Goal: Navigation & Orientation: Understand site structure

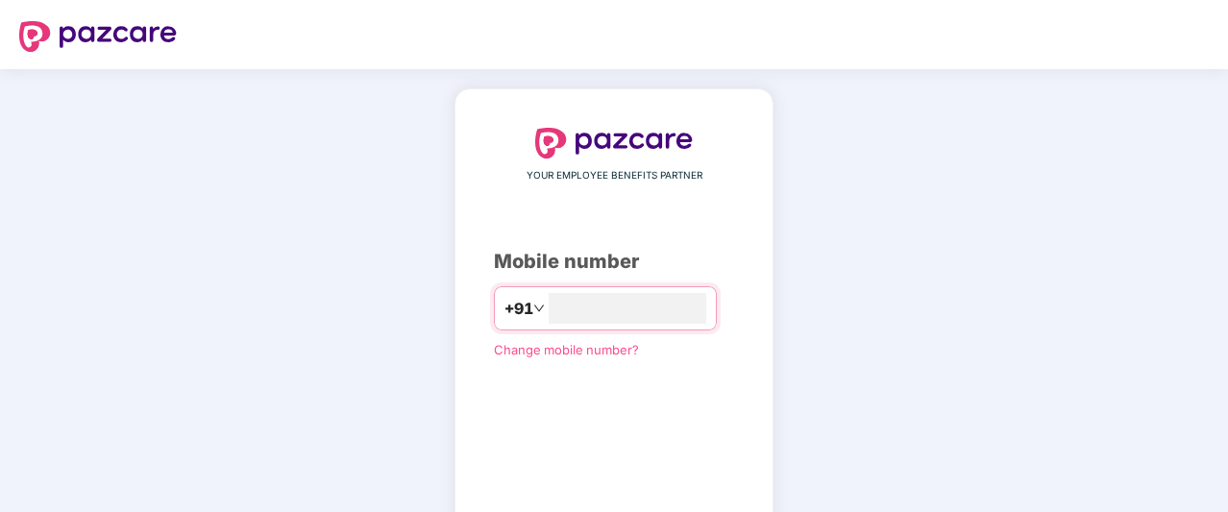
type input "**********"
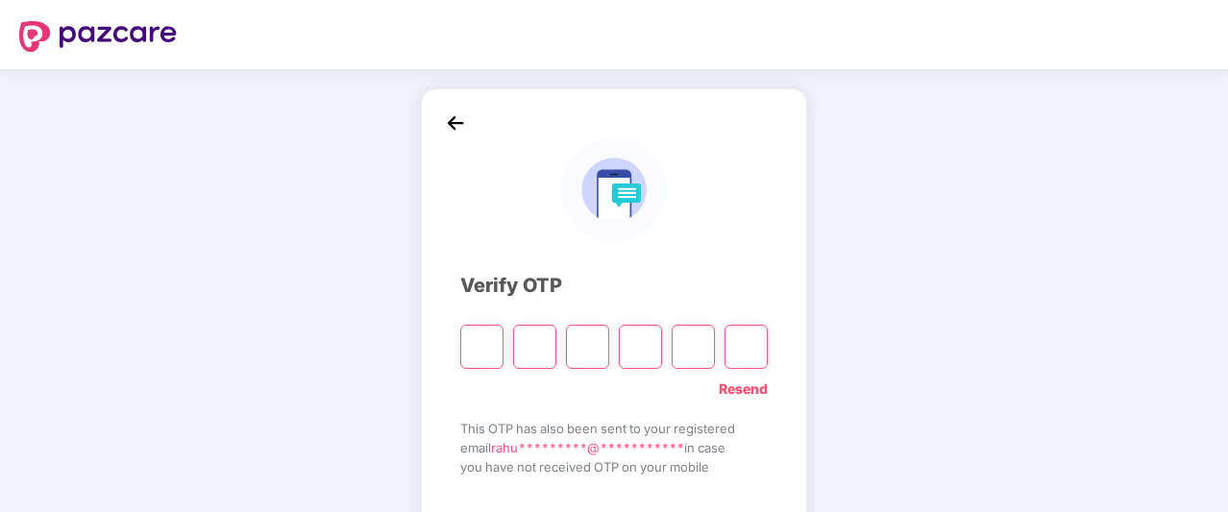
type input "*"
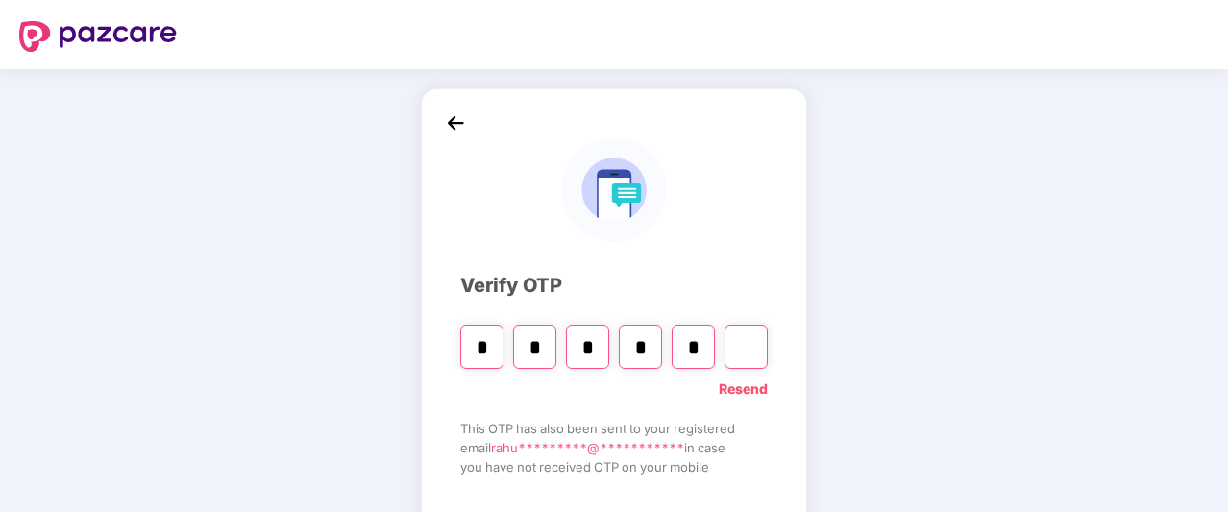
type input "*"
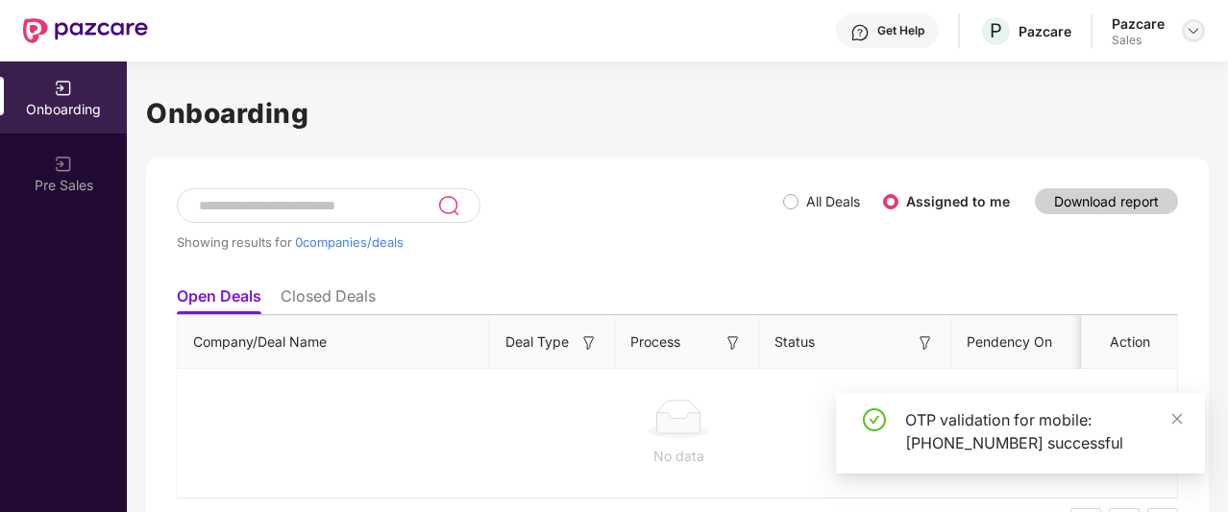
click at [1182, 28] on div at bounding box center [1193, 30] width 23 height 23
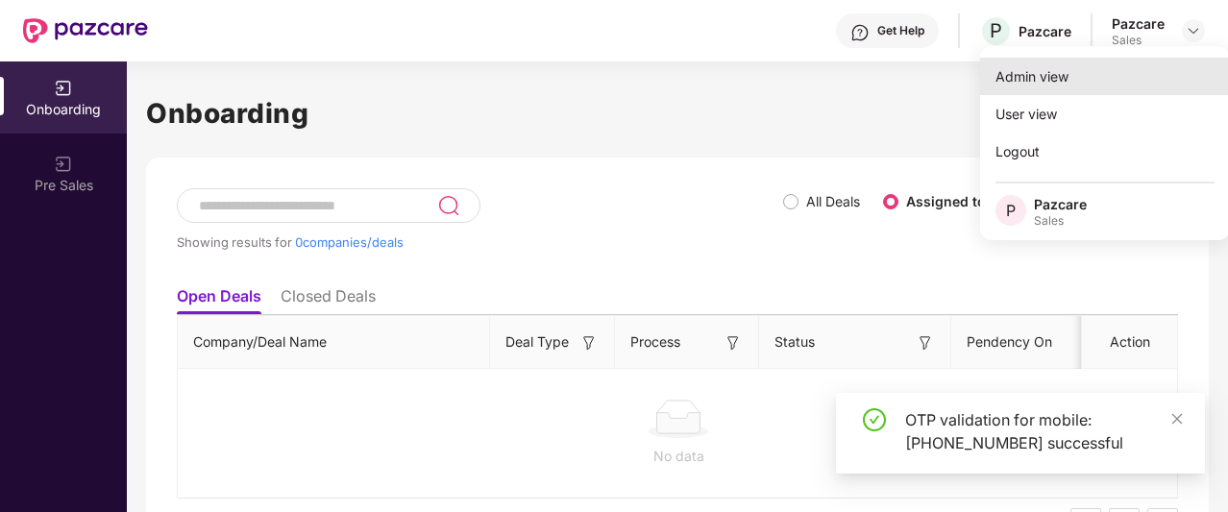
click at [1088, 78] on div "Admin view" at bounding box center [1105, 76] width 250 height 37
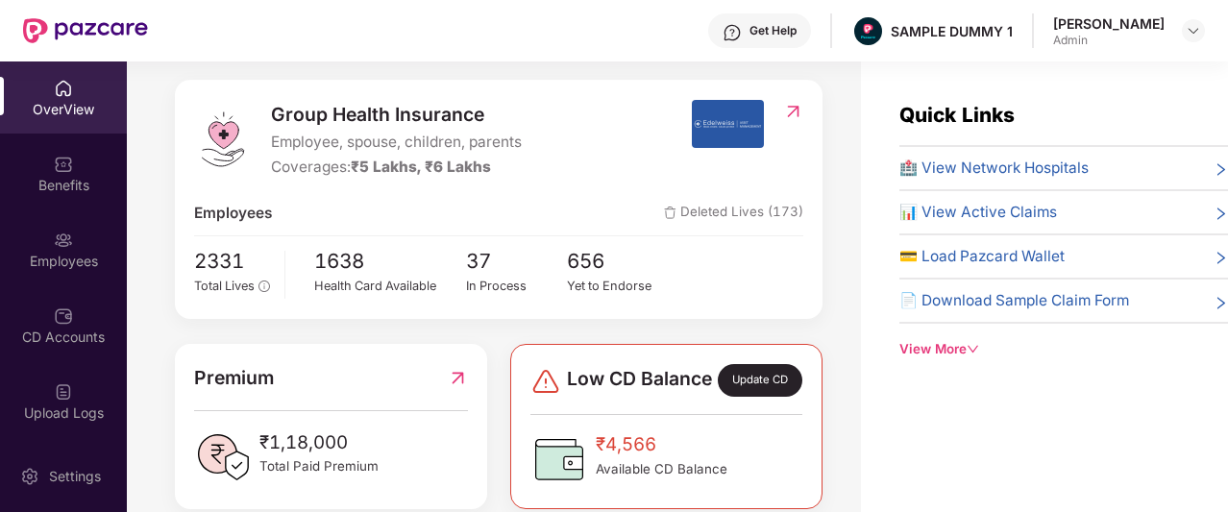
scroll to position [409, 0]
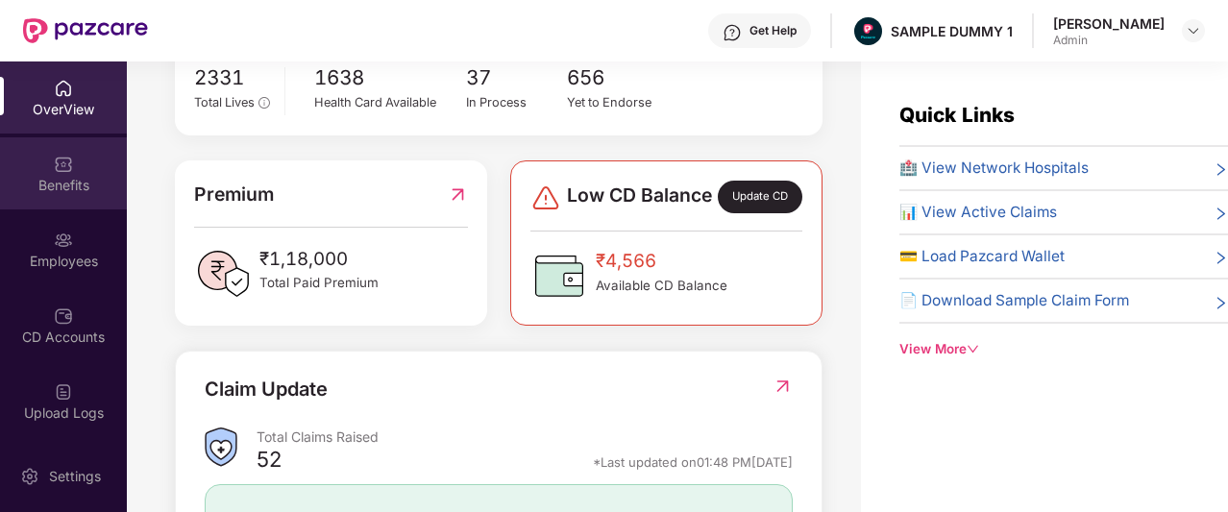
click at [60, 176] on div "Benefits" at bounding box center [63, 185] width 127 height 19
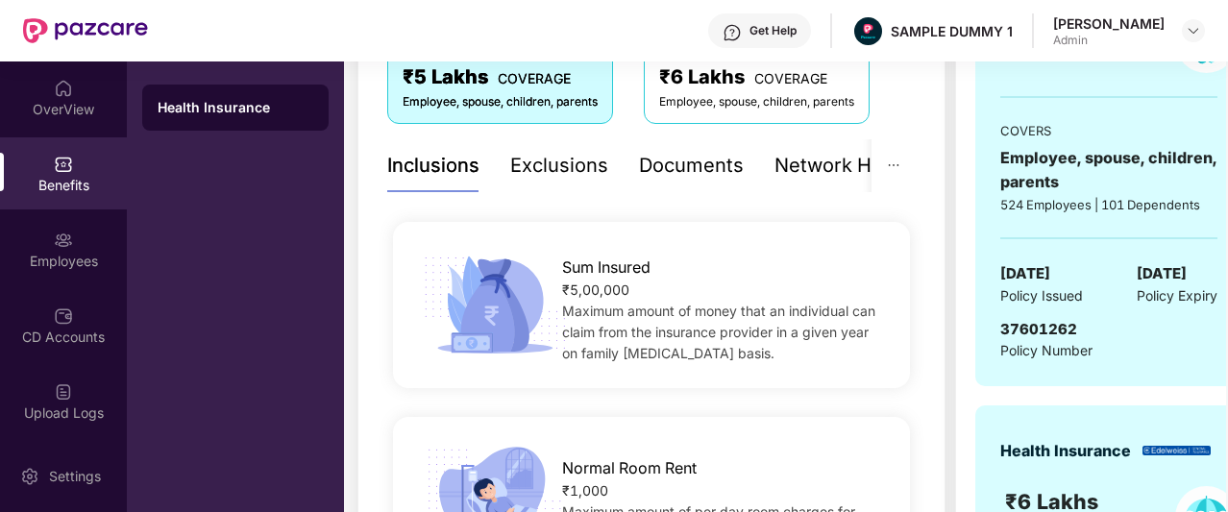
scroll to position [324, 0]
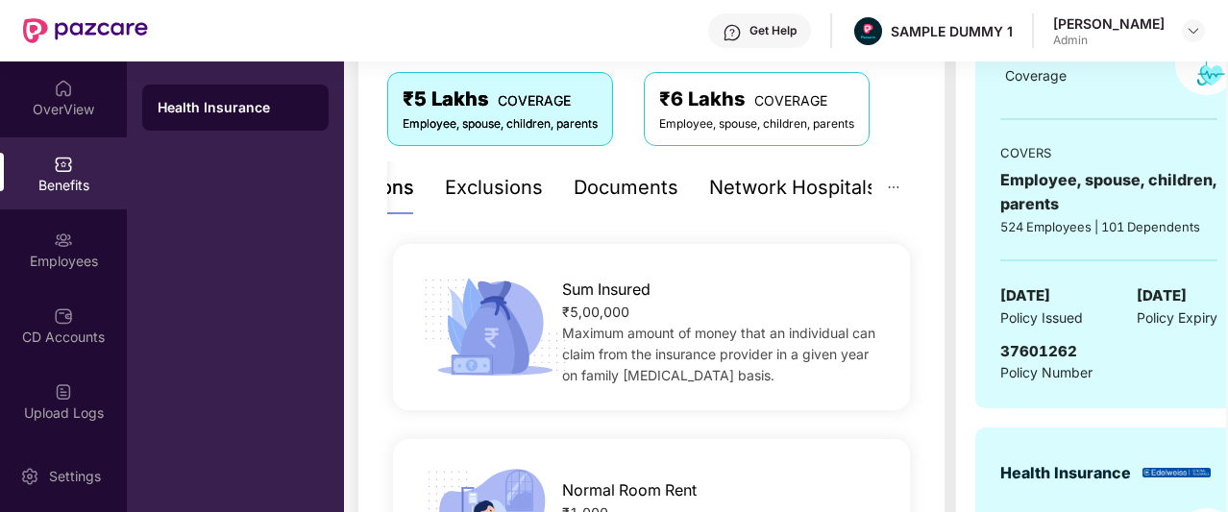
click at [799, 186] on div "Network Hospitals" at bounding box center [793, 188] width 168 height 30
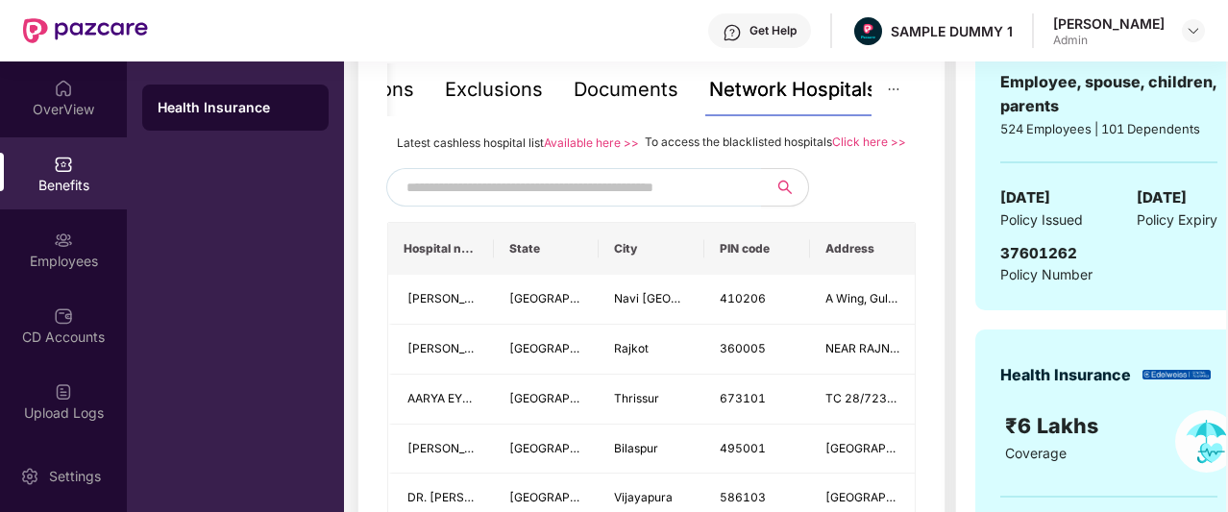
scroll to position [297, 0]
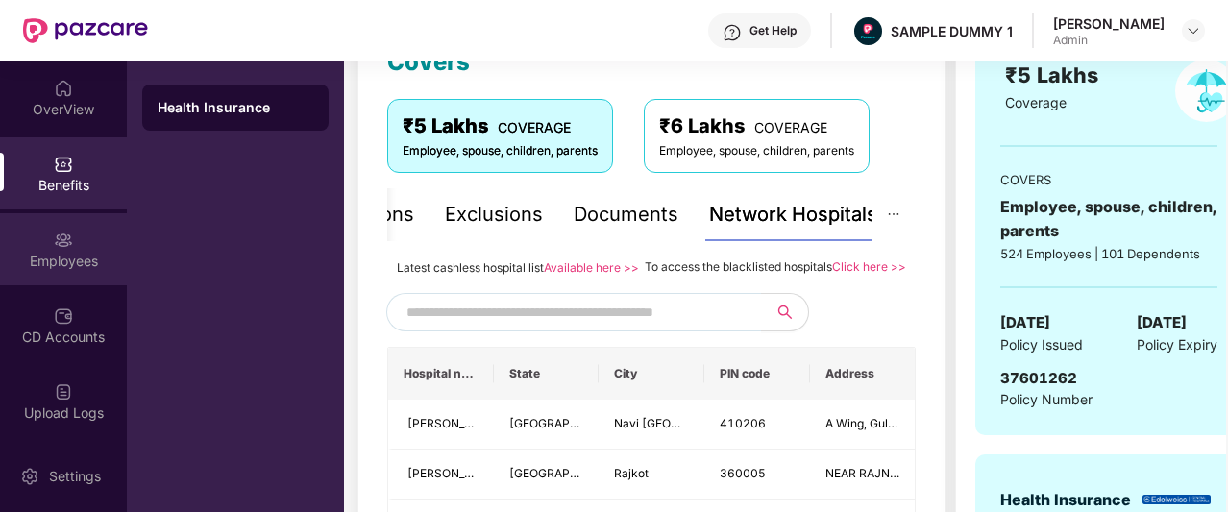
click at [40, 255] on div "Employees" at bounding box center [63, 261] width 127 height 19
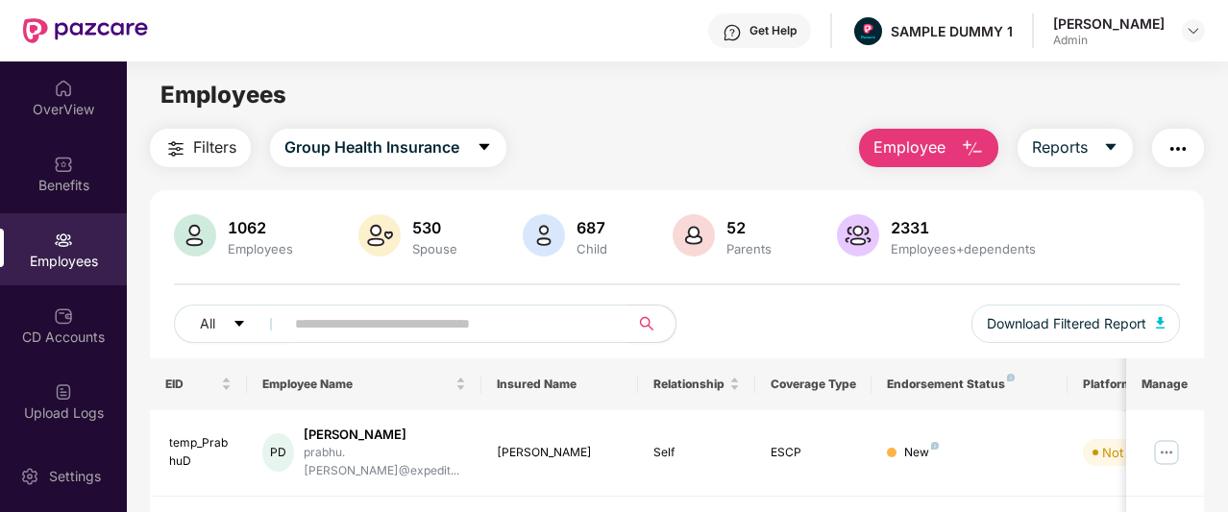
click at [966, 151] on img "button" at bounding box center [972, 148] width 23 height 23
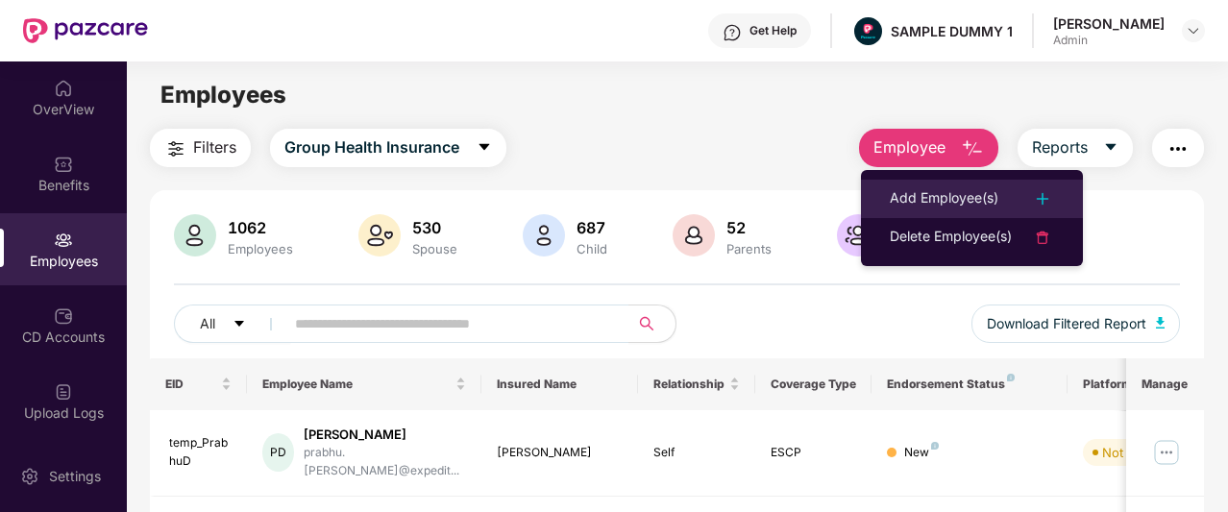
click at [924, 199] on div "Add Employee(s)" at bounding box center [944, 198] width 109 height 23
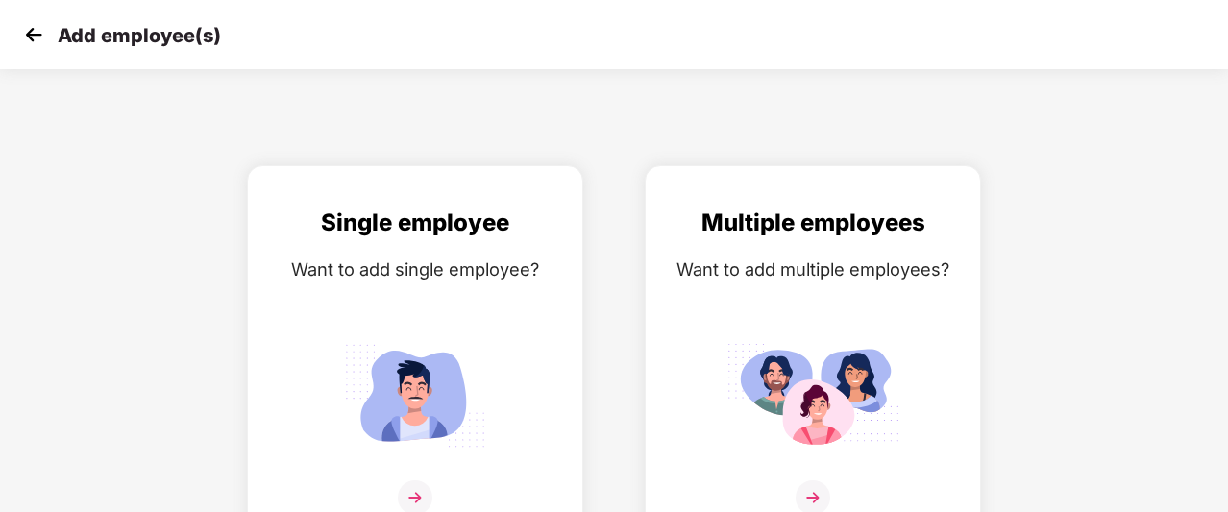
scroll to position [31, 0]
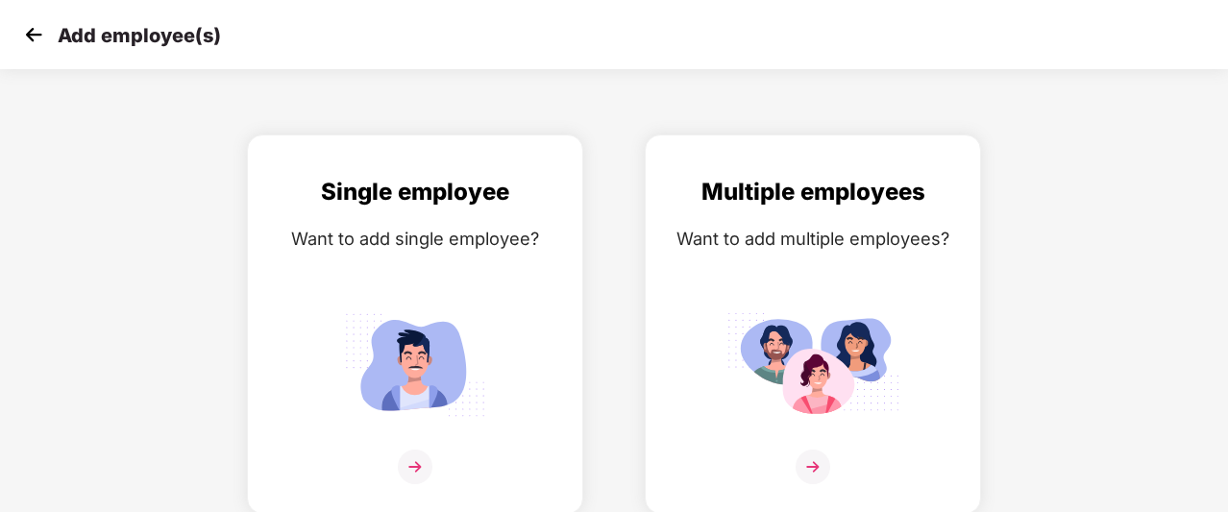
click at [34, 35] on img at bounding box center [33, 34] width 29 height 29
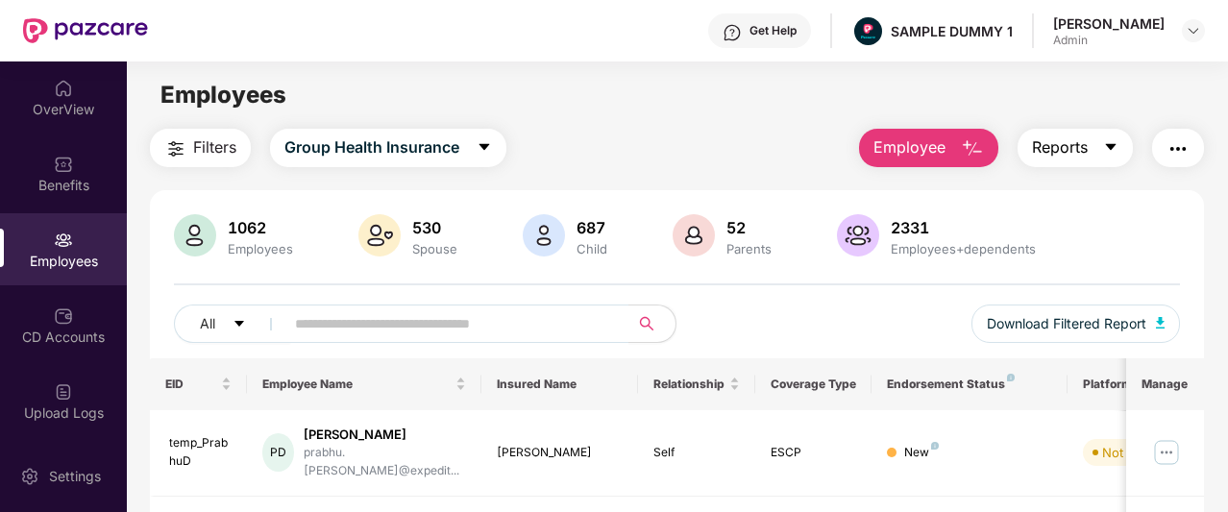
click at [1102, 143] on button "Reports" at bounding box center [1075, 148] width 115 height 38
click at [1020, 109] on div "Employees" at bounding box center [677, 95] width 1101 height 37
click at [1057, 148] on span "Reports" at bounding box center [1060, 148] width 56 height 24
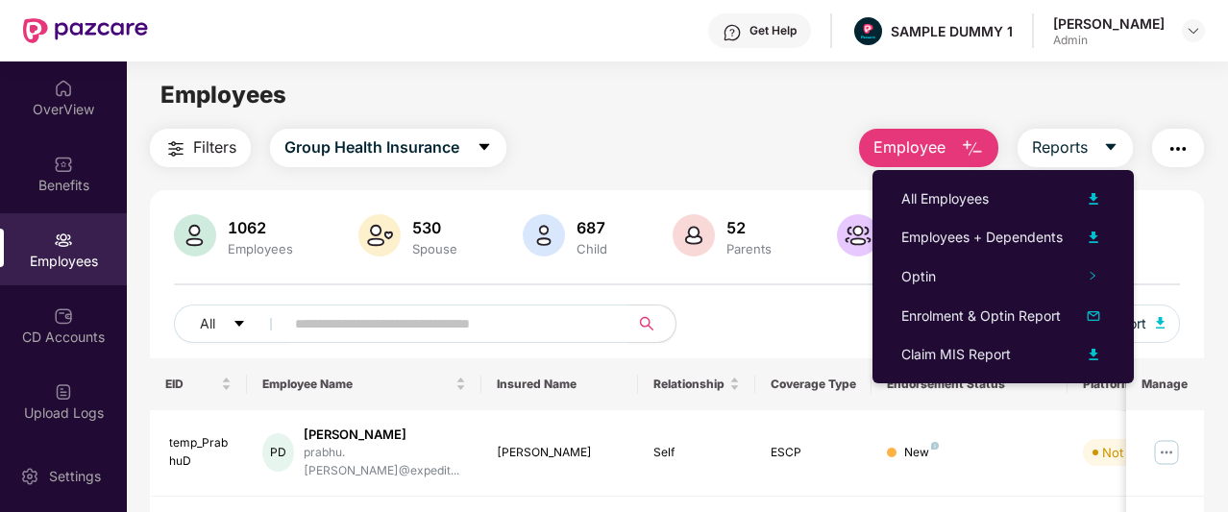
click at [727, 124] on main "Employees Filters Group Health Insurance Employee Reports 1062 Employees 530 Sp…" at bounding box center [677, 318] width 1101 height 512
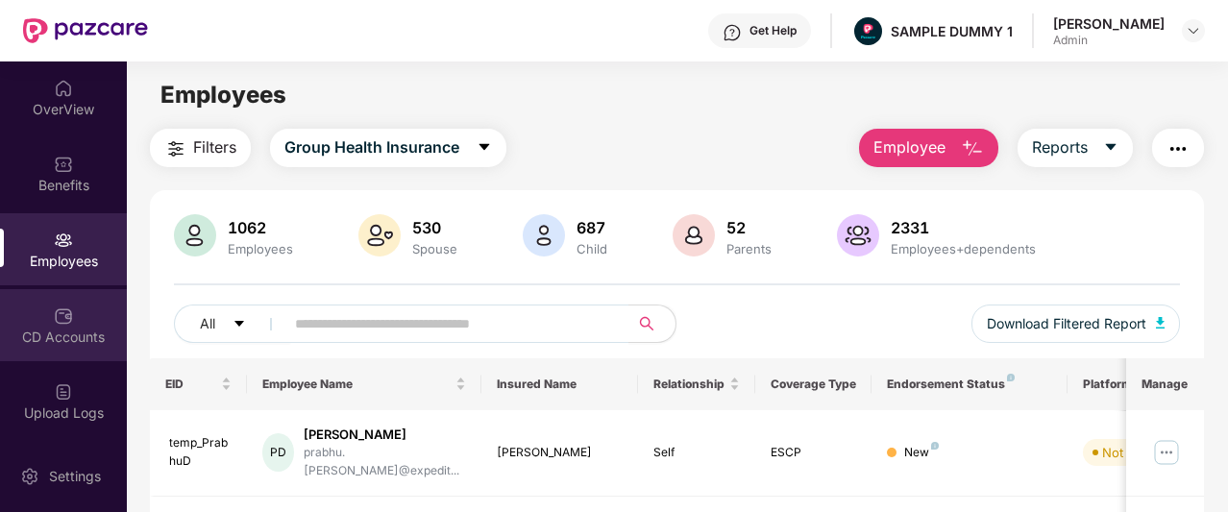
click at [70, 332] on div "CD Accounts" at bounding box center [63, 337] width 127 height 19
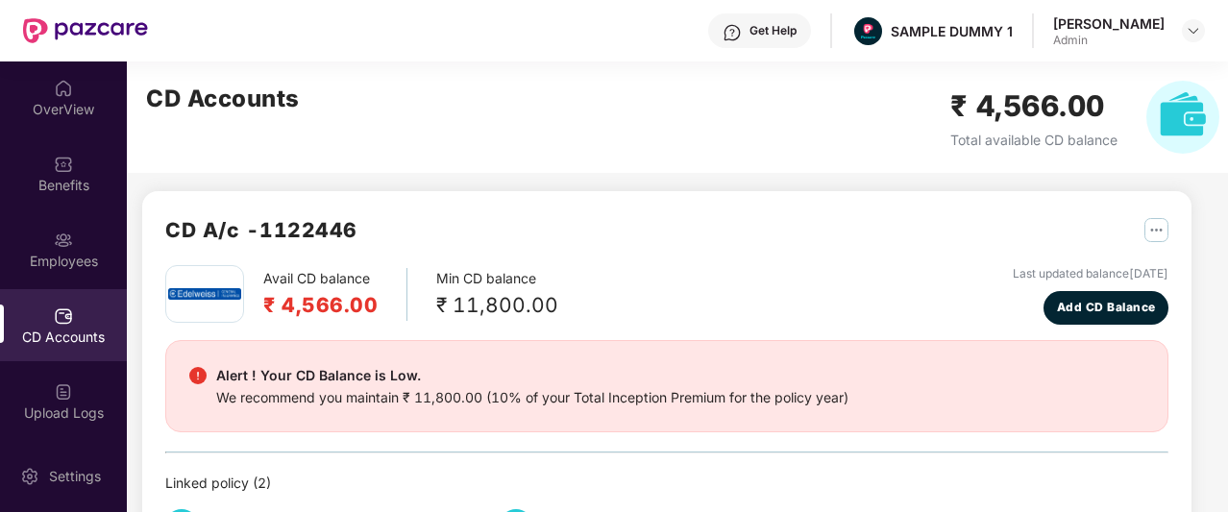
scroll to position [4, 0]
click at [1074, 302] on span "Add CD Balance" at bounding box center [1106, 309] width 99 height 18
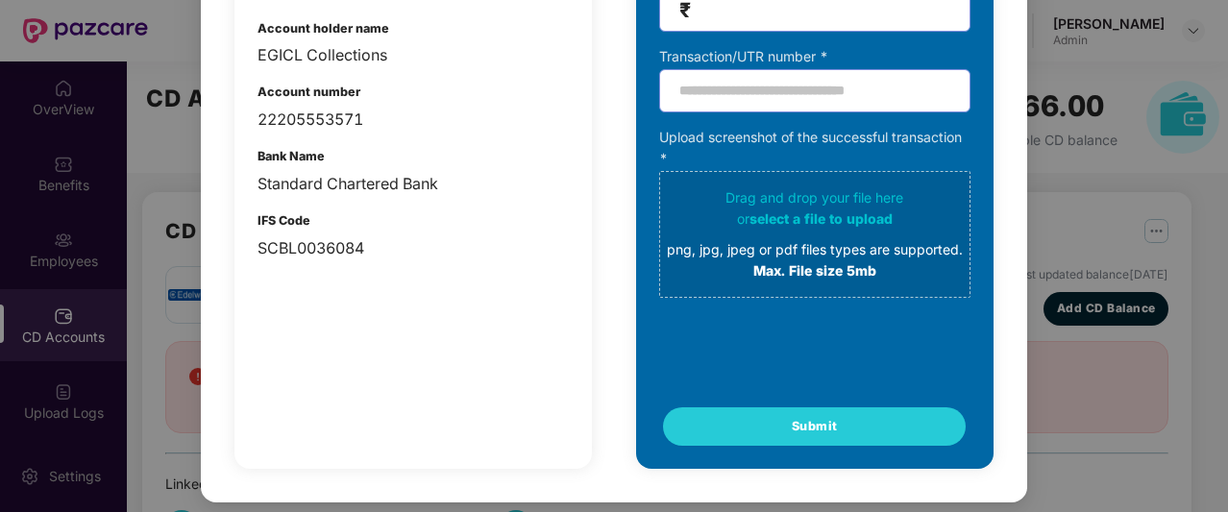
scroll to position [0, 0]
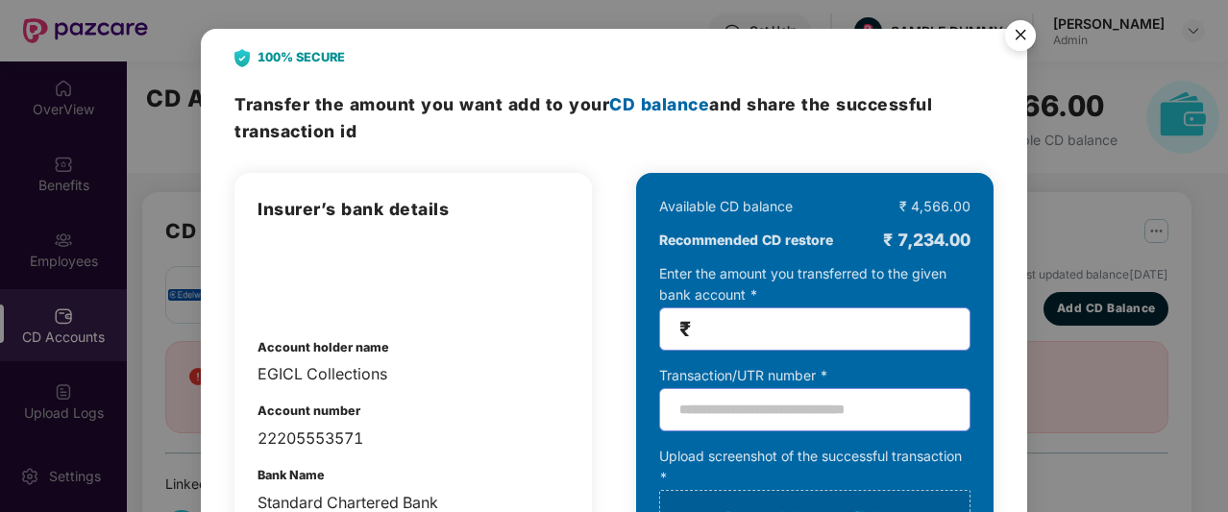
click at [1027, 37] on img "Close" at bounding box center [1021, 39] width 54 height 54
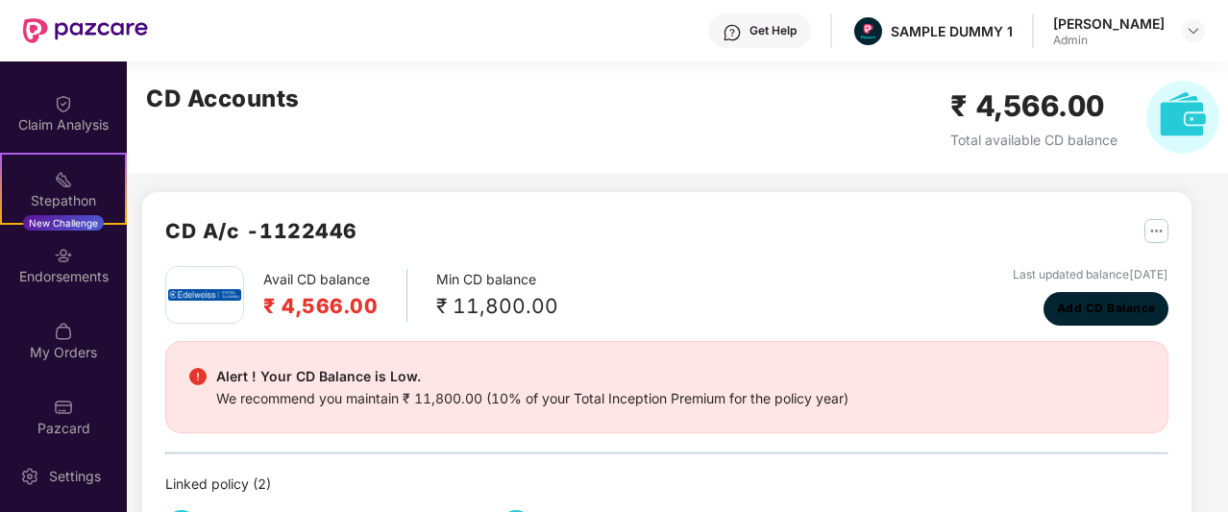
scroll to position [456, 0]
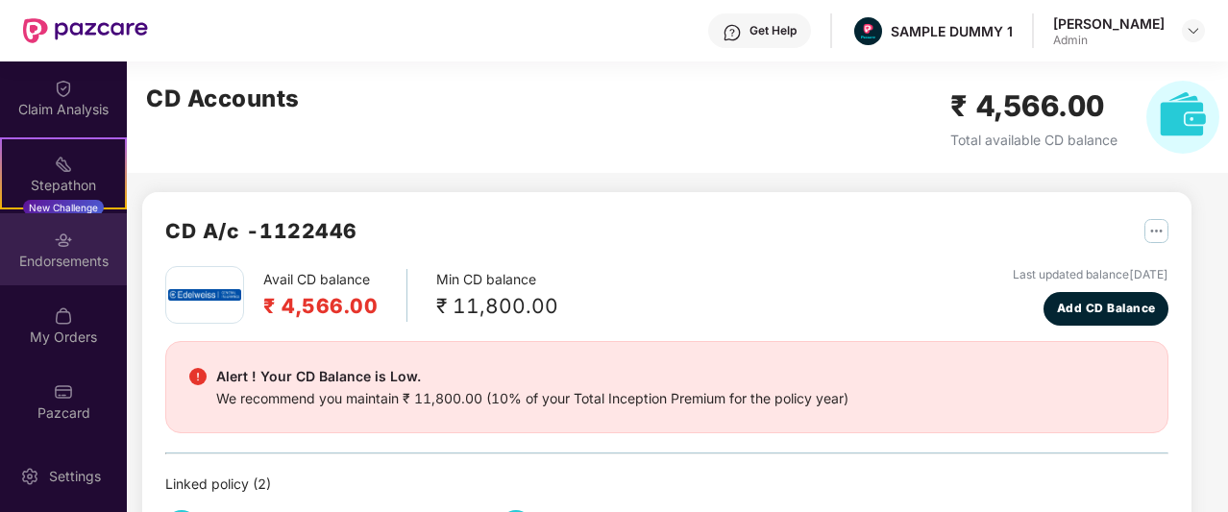
click at [48, 272] on div "Endorsements" at bounding box center [63, 249] width 127 height 72
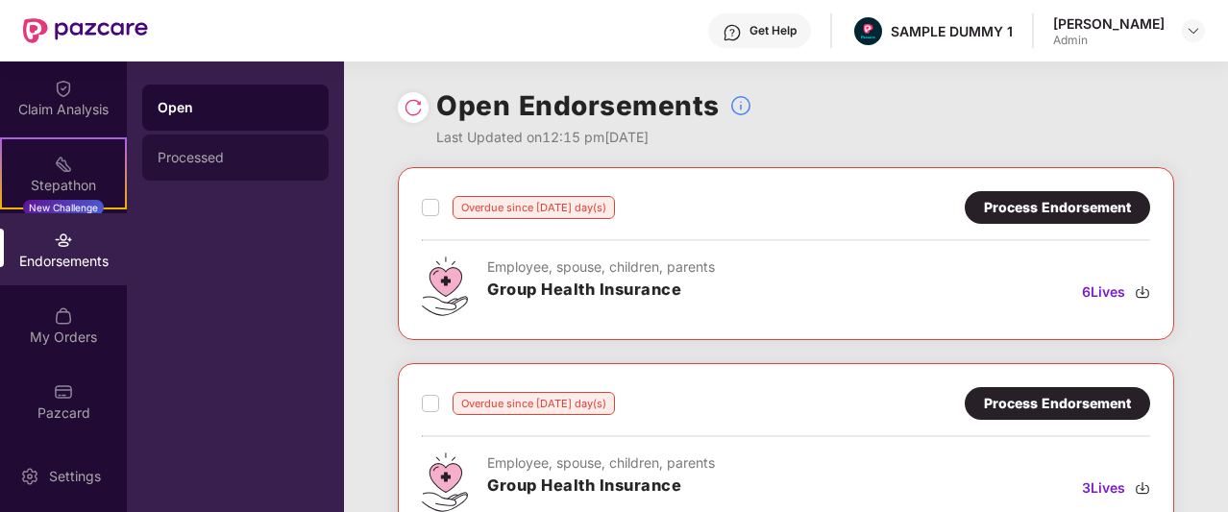
click at [235, 164] on div "Processed" at bounding box center [236, 157] width 156 height 15
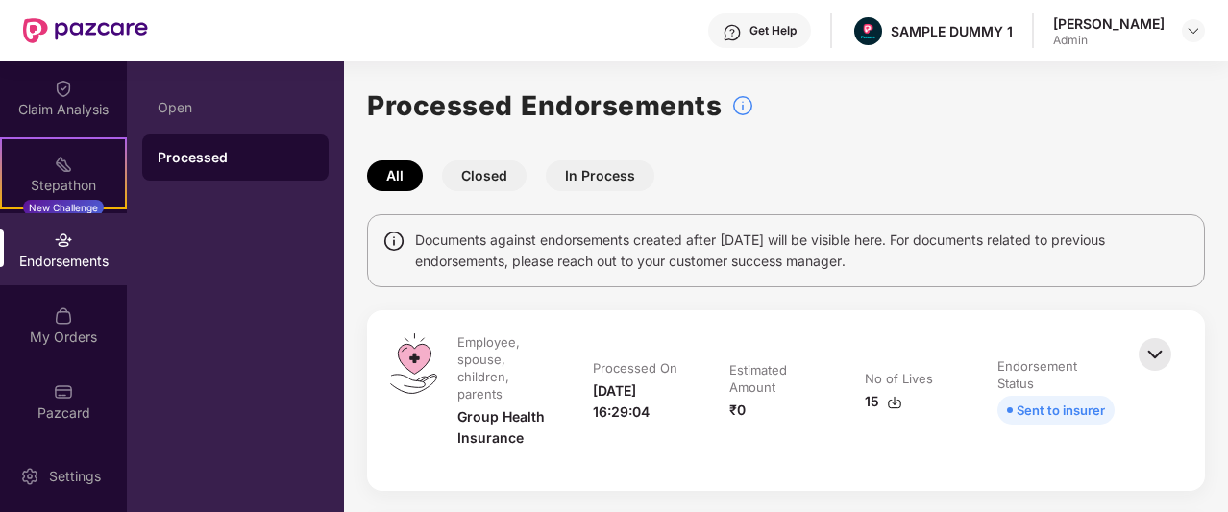
click at [505, 178] on button "Closed" at bounding box center [484, 176] width 85 height 31
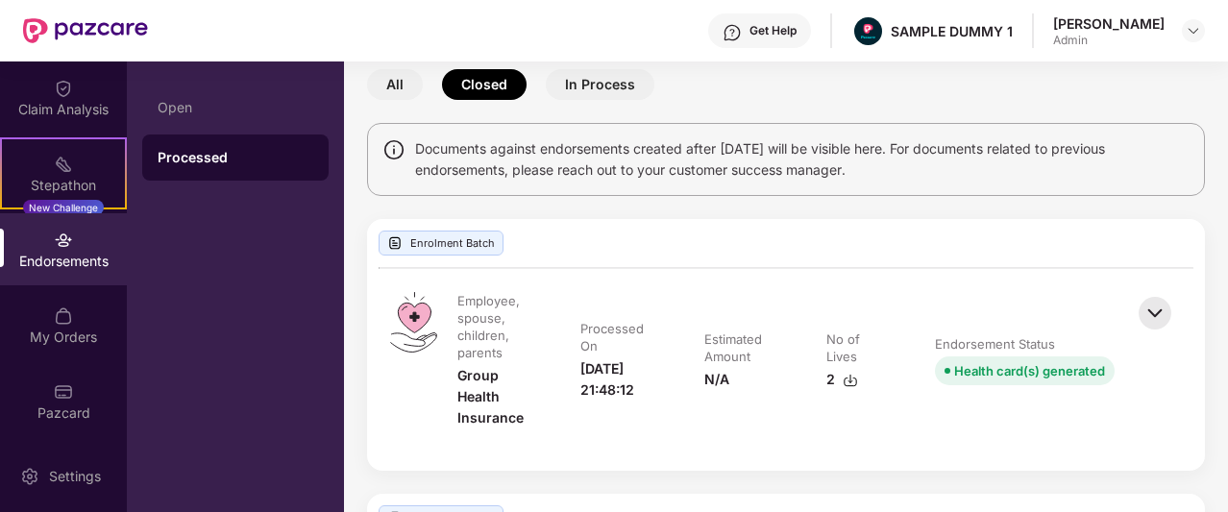
scroll to position [83, 0]
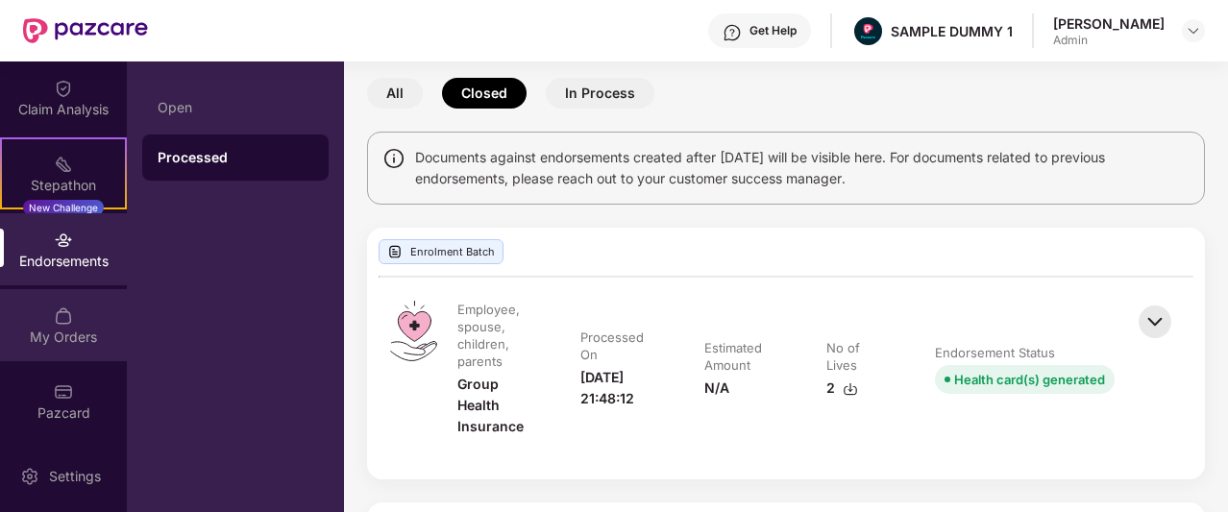
click at [69, 319] on div "My Orders" at bounding box center [63, 325] width 127 height 72
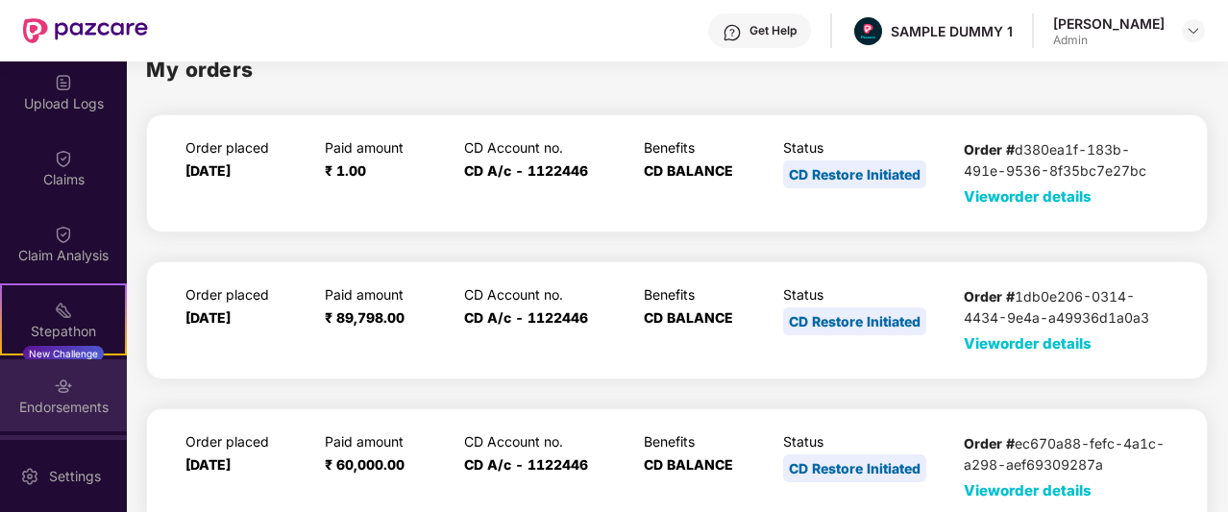
scroll to position [267, 0]
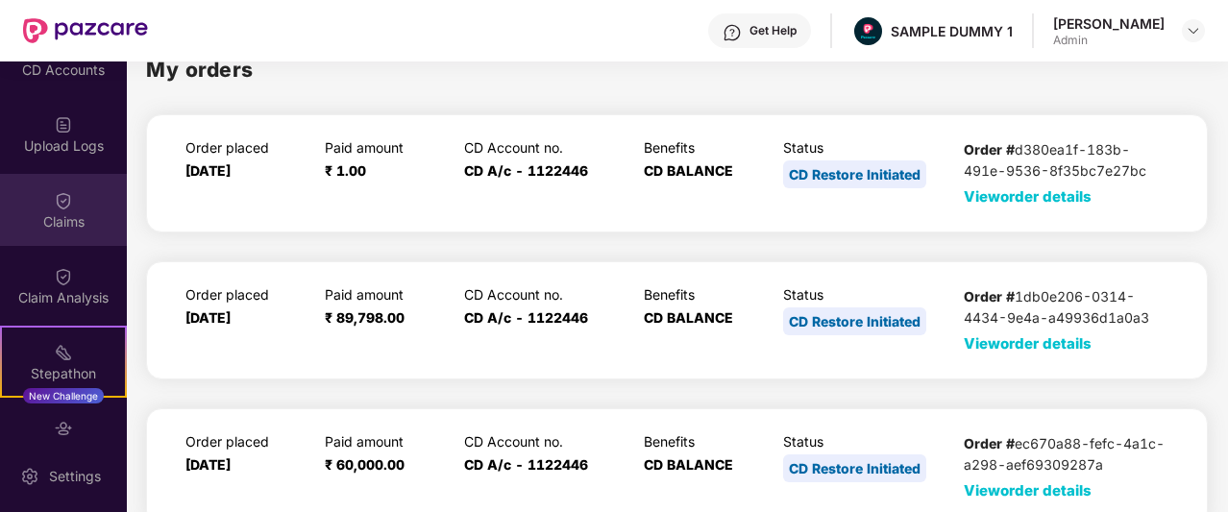
click at [62, 233] on div "Claims" at bounding box center [63, 210] width 127 height 72
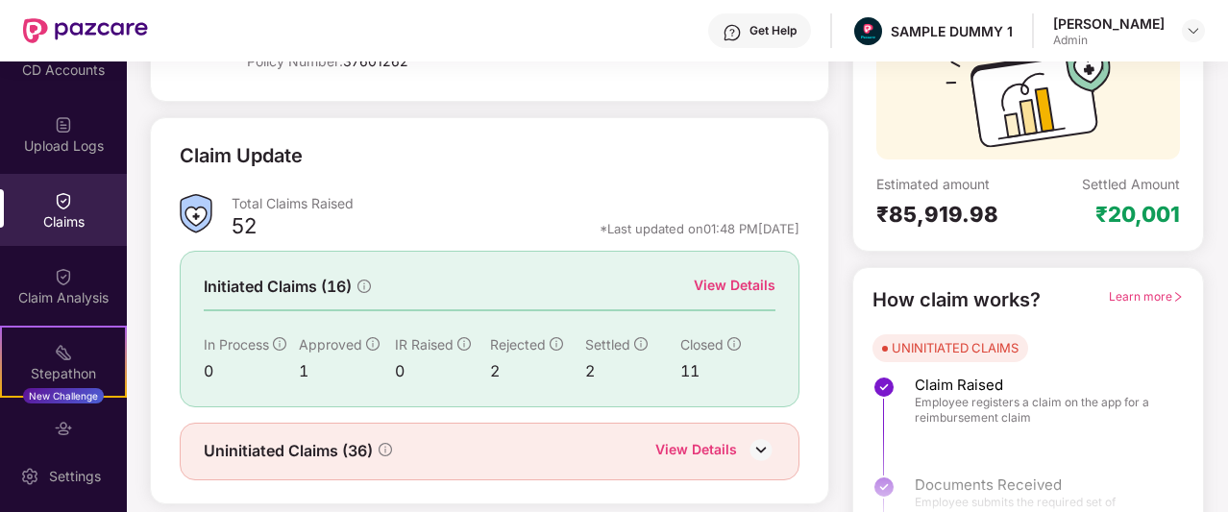
scroll to position [199, 0]
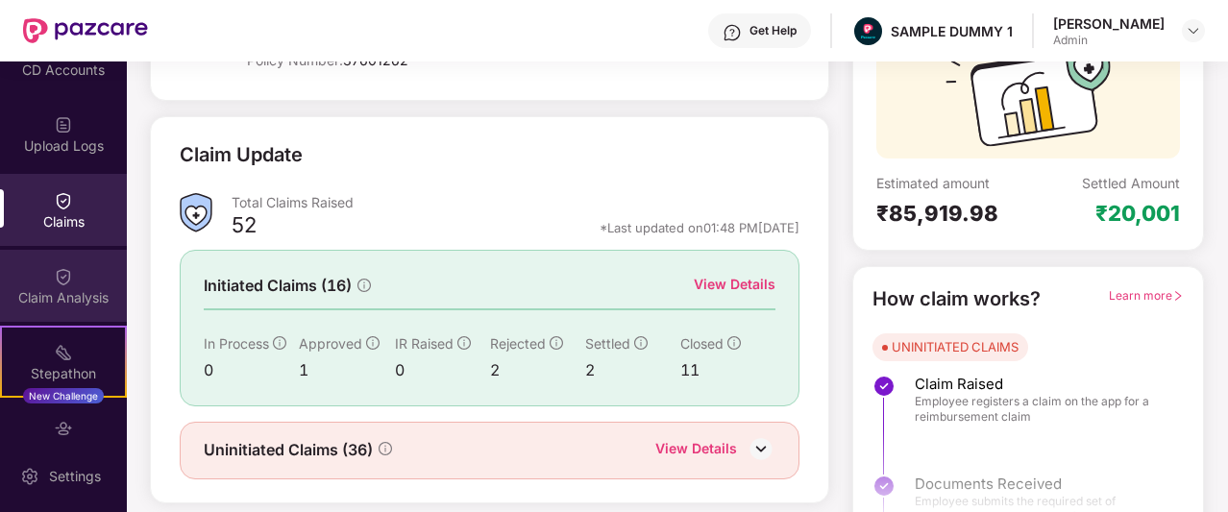
click at [74, 262] on div "Claim Analysis" at bounding box center [63, 286] width 127 height 72
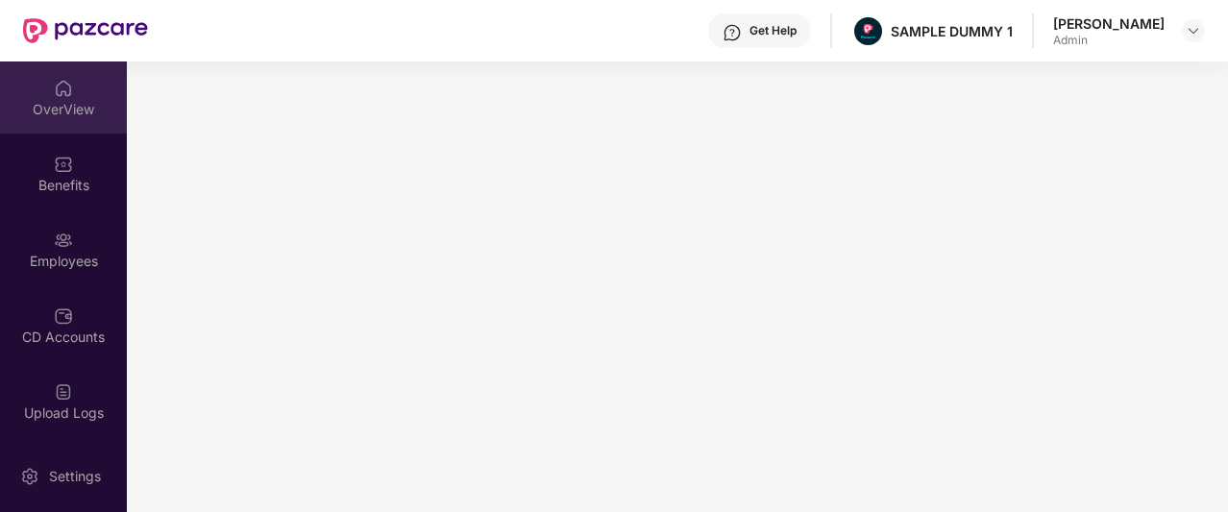
click at [62, 103] on div "OverView" at bounding box center [63, 109] width 127 height 19
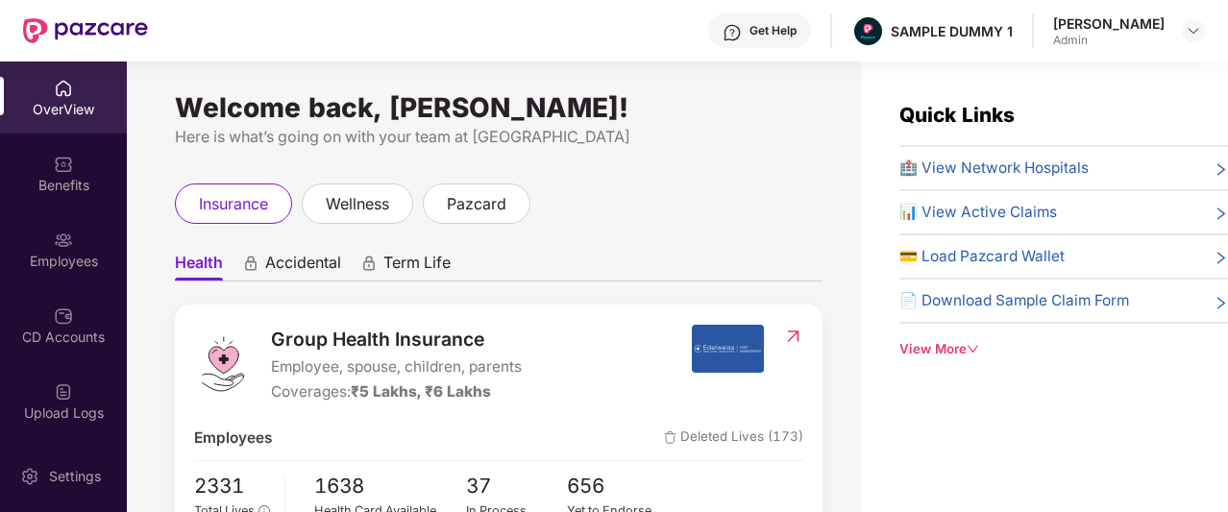
click at [781, 30] on div "Get Help" at bounding box center [773, 30] width 47 height 15
click at [988, 409] on div "Quick Links 🏥 View Network Hospitals 📊 View Active Claims 💳 Load Pazcard Wallet…" at bounding box center [1044, 318] width 367 height 512
